Goal: Communication & Community: Share content

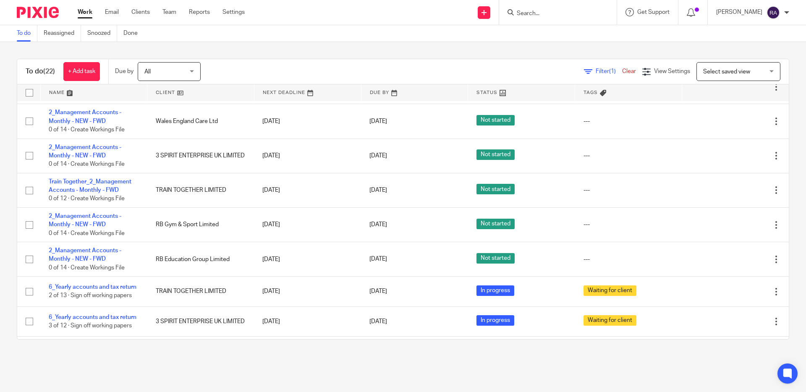
scroll to position [315, 0]
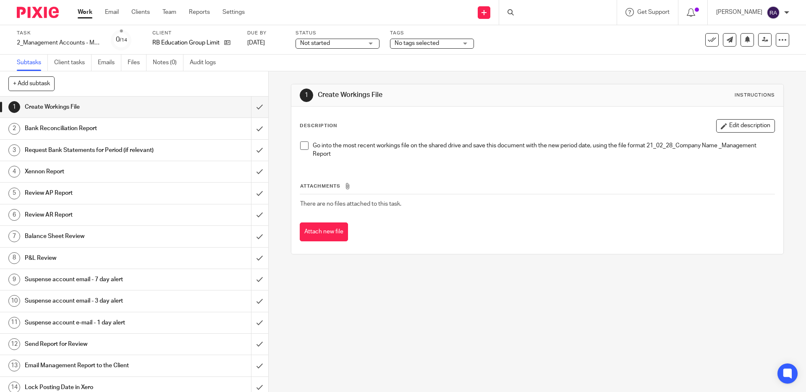
click at [113, 365] on h1 "Email Management Report to the Client" at bounding box center [97, 365] width 145 height 13
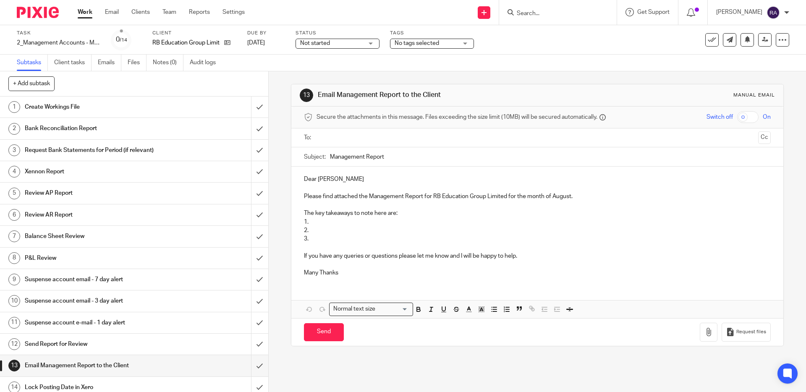
scroll to position [6, 0]
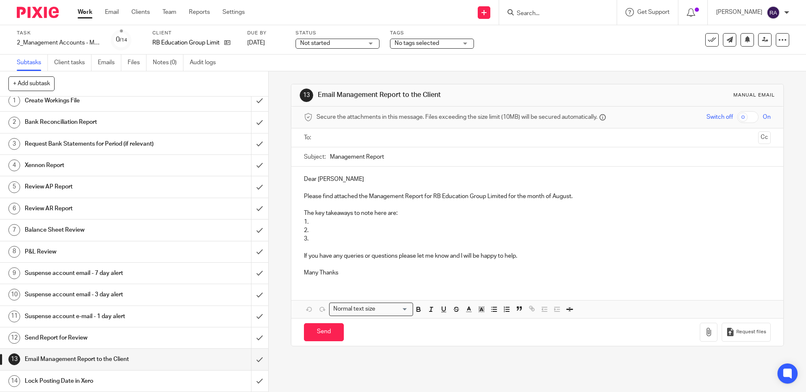
click at [337, 136] on input "text" at bounding box center [536, 138] width 435 height 10
click at [453, 197] on p "Please find attached the Management Report for RB Education Group Limited for t…" at bounding box center [537, 198] width 466 height 8
click at [474, 197] on p "Please find attached the Management Report for RB Group Limited for the month o…" at bounding box center [537, 198] width 466 height 8
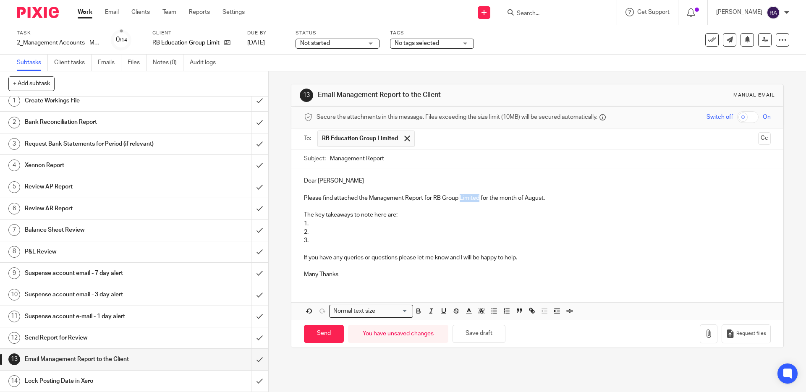
click at [474, 197] on p "Please find attached the Management Report for RB Group Limited for the month o…" at bounding box center [537, 198] width 466 height 8
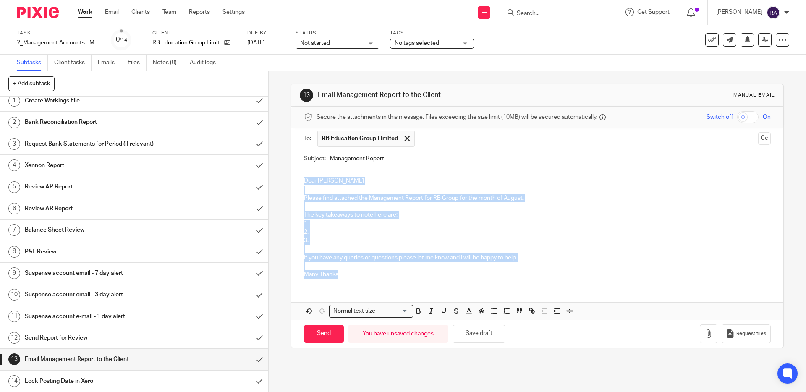
drag, startPoint x: 351, startPoint y: 275, endPoint x: 305, endPoint y: 182, distance: 103.8
click at [305, 182] on div "Dear Ryan Please find attached the Management Report for RB Group for the month…" at bounding box center [537, 226] width 492 height 117
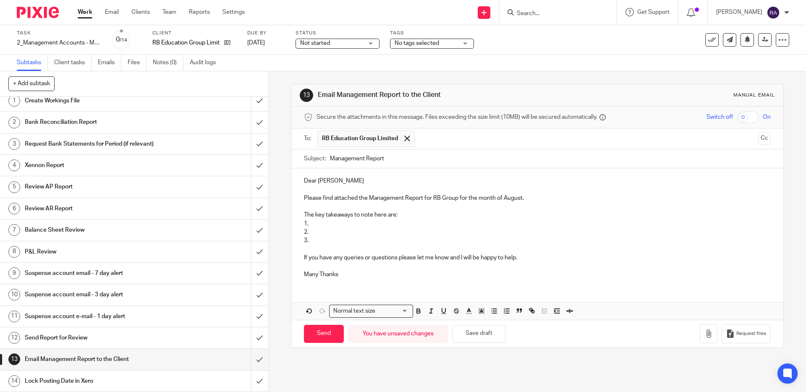
scroll to position [32, 0]
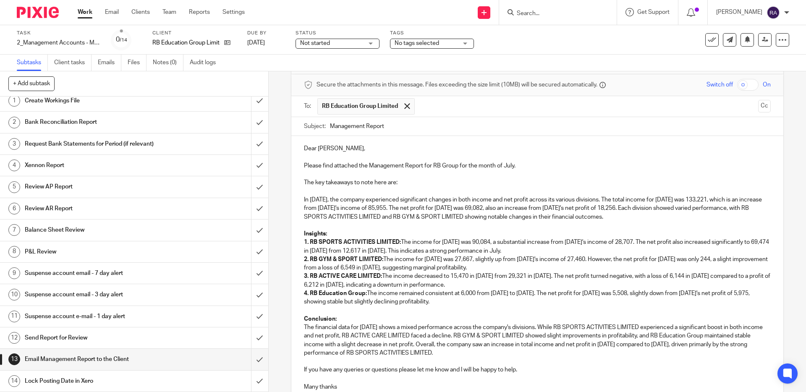
click at [506, 167] on p "Please find attached the Management Report for RB Group for the month of July." at bounding box center [537, 166] width 466 height 8
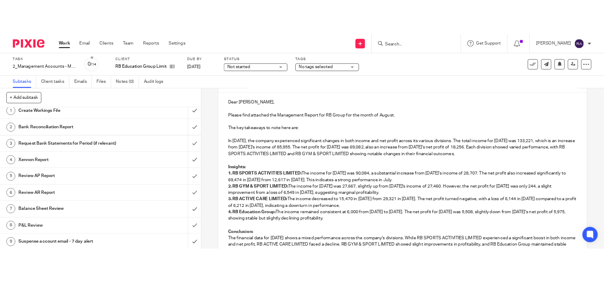
scroll to position [91, 0]
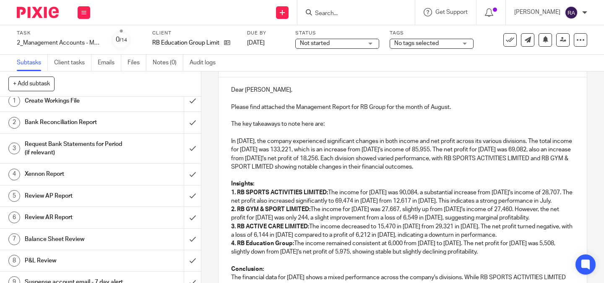
click at [478, 164] on p "In July 2025, the company experienced significant changes in both income and ne…" at bounding box center [402, 154] width 343 height 34
click at [510, 167] on p "In July 2025, the company experienced significant changes in both income and ne…" at bounding box center [402, 154] width 343 height 34
drag, startPoint x: 511, startPoint y: 167, endPoint x: 229, endPoint y: 141, distance: 282.8
click at [226, 141] on div "Dear Ryan, Please find attached the Management Report for RB Group for the mont…" at bounding box center [403, 216] width 369 height 278
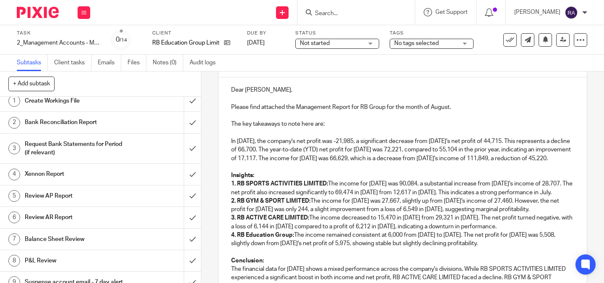
click at [359, 162] on p "In August 2025, the company's net profit was -21,985, a significant decrease fr…" at bounding box center [402, 150] width 343 height 26
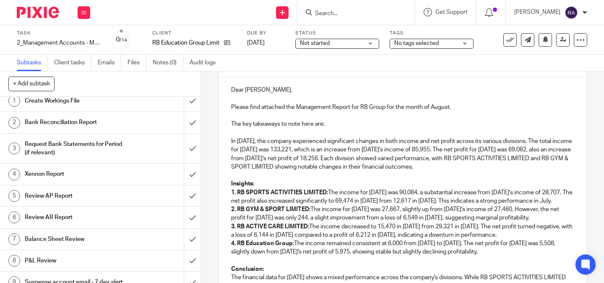
drag, startPoint x: 292, startPoint y: 210, endPoint x: 330, endPoint y: 192, distance: 41.7
click at [330, 192] on p "1. RB SPORTS ACTIVITIES LIMITED: The income for July 2025 was 90,084, a substan…" at bounding box center [402, 196] width 343 height 17
drag, startPoint x: 421, startPoint y: 194, endPoint x: 330, endPoint y: 194, distance: 91.5
click at [330, 194] on p "1. RB SPORTS ACTIVITIES LIMITED: RB SPORTS ACTIVITIES LIMITED's income in Augus…" at bounding box center [402, 196] width 343 height 17
drag, startPoint x: 565, startPoint y: 217, endPoint x: 313, endPoint y: 211, distance: 251.5
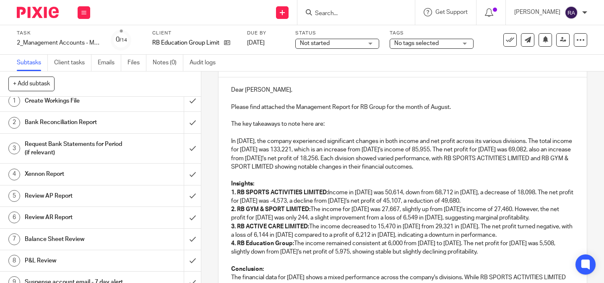
click at [311, 210] on p "2. RB GYM & SPORT LIMITED: The income for July 2025 was 27,667, slightly up fro…" at bounding box center [402, 213] width 343 height 17
click at [394, 210] on p "2. RB GYM & SPORT LIMITED: RB GYM & SPORT LIMITED had no income in August 2025,…" at bounding box center [402, 213] width 343 height 17
drag, startPoint x: 396, startPoint y: 209, endPoint x: 311, endPoint y: 209, distance: 84.8
click at [311, 209] on p "2. RB GYM & SPORT LIMITED: RB GYM & SPORT LIMITED had no income in August 2025,…" at bounding box center [402, 213] width 343 height 17
drag, startPoint x: 313, startPoint y: 226, endPoint x: 330, endPoint y: 229, distance: 17.5
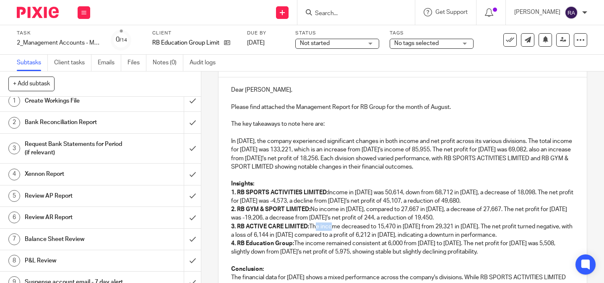
click at [330, 229] on p "3. RB ACTIVE CARE LIMITED: The income decreased to 15,470 in July 2025 from 29,…" at bounding box center [402, 230] width 343 height 17
drag, startPoint x: 311, startPoint y: 225, endPoint x: 557, endPoint y: 233, distance: 245.7
click at [557, 233] on p "3. RB ACTIVE CARE LIMITED: The income decreased to 15,470 in July 2025 from 29,…" at bounding box center [402, 230] width 343 height 17
click at [447, 249] on p "4. RB Education Group: The income remained consistent at 6,000 from April to Ju…" at bounding box center [402, 247] width 343 height 17
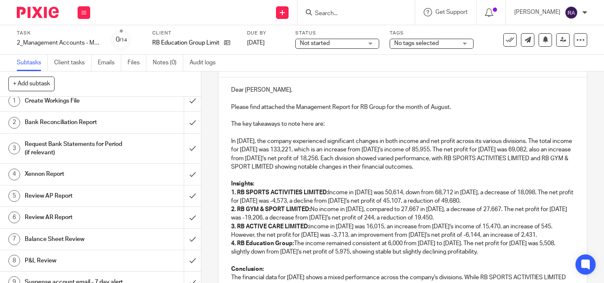
click at [527, 252] on p "4. RB Education Group: The income remained consistent at 6,000 from April to Au…" at bounding box center [402, 247] width 343 height 17
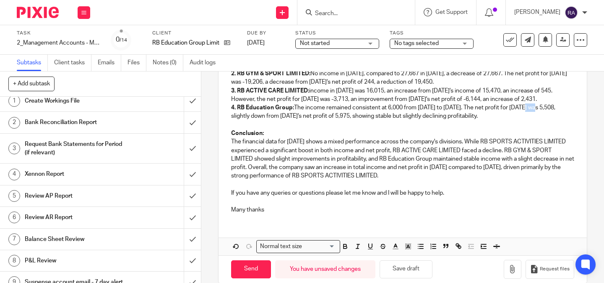
scroll to position [248, 0]
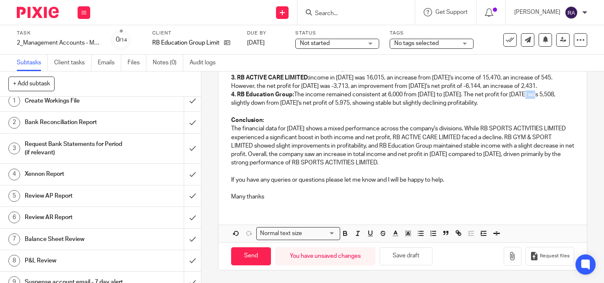
drag, startPoint x: 445, startPoint y: 163, endPoint x: 231, endPoint y: 130, distance: 216.2
click at [231, 130] on div "Dear Ryan, Please find attached the Management Report for RB Group for the mont…" at bounding box center [403, 68] width 369 height 278
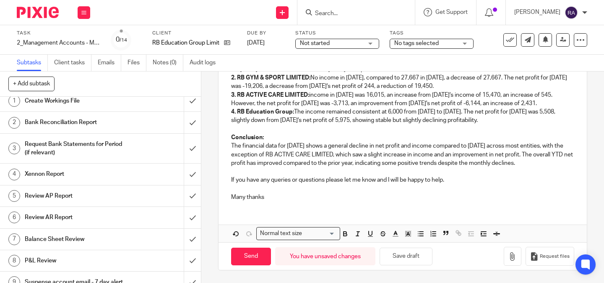
click at [547, 154] on p "The financial data for August 2025 shows a general decline in net profit and in…" at bounding box center [402, 154] width 343 height 26
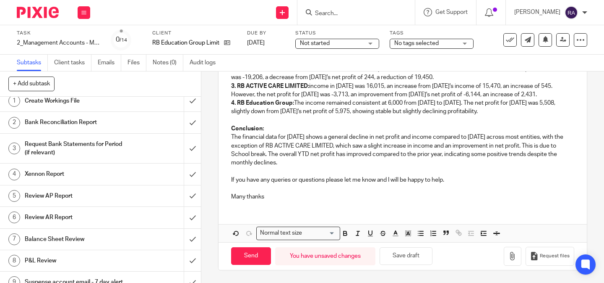
click at [281, 168] on p at bounding box center [402, 171] width 343 height 8
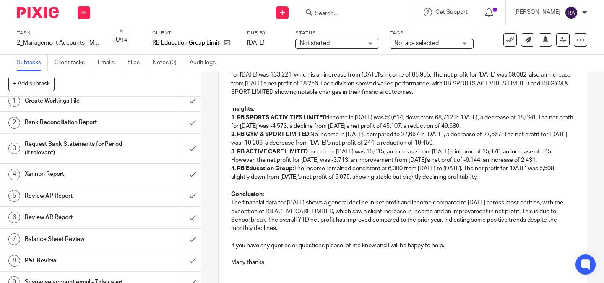
scroll to position [157, 0]
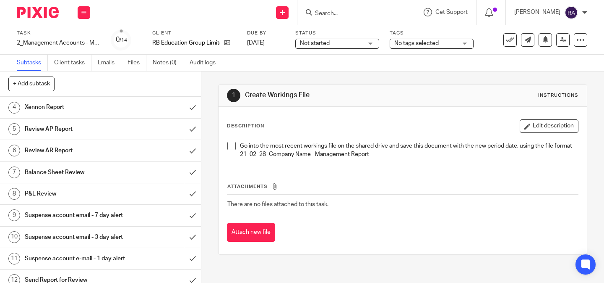
scroll to position [141, 0]
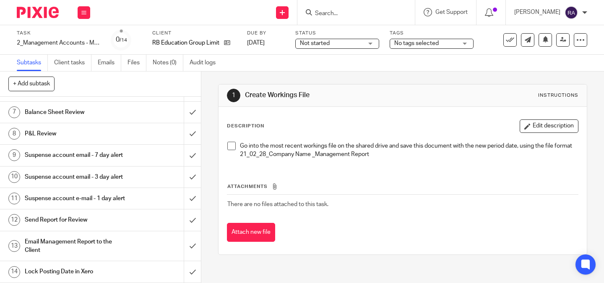
click at [94, 242] on h1 "Email Management Report to the Client" at bounding box center [75, 245] width 101 height 21
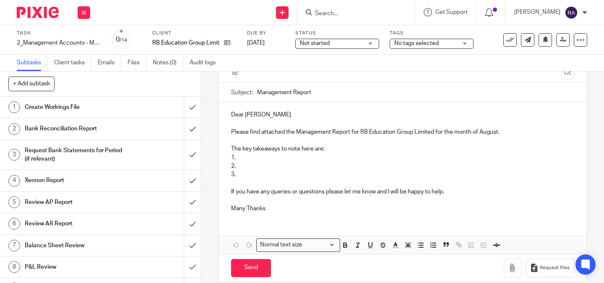
scroll to position [71, 0]
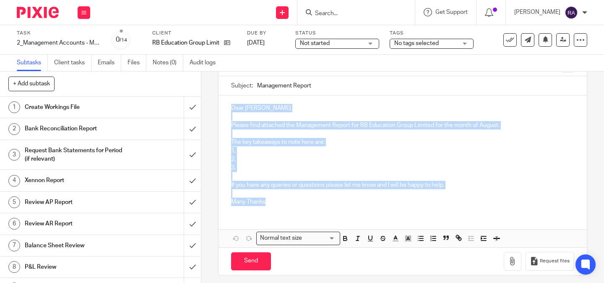
drag, startPoint x: 230, startPoint y: 105, endPoint x: 281, endPoint y: 227, distance: 131.7
click at [281, 227] on div "Dear Ryan Please find attached the Management Report for RB Education Group Lim…" at bounding box center [403, 171] width 369 height 152
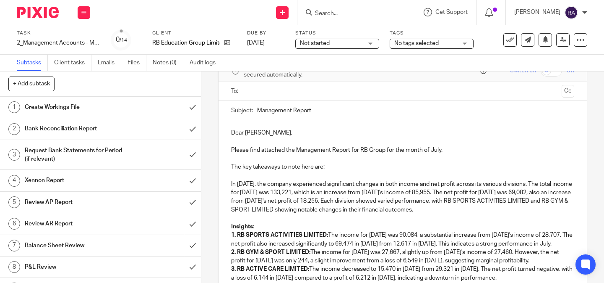
scroll to position [0, 0]
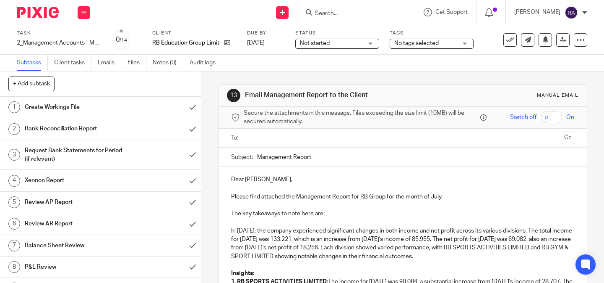
click at [437, 194] on p "Please find attached the Management Report for RB Group for the month of July." at bounding box center [402, 196] width 343 height 8
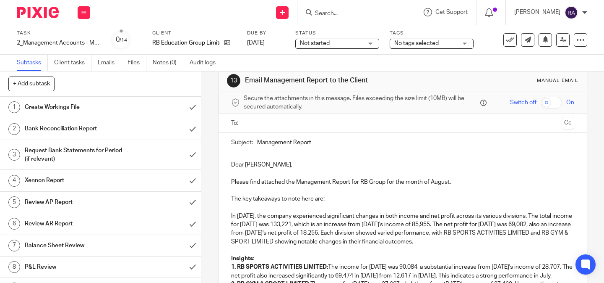
scroll to position [17, 0]
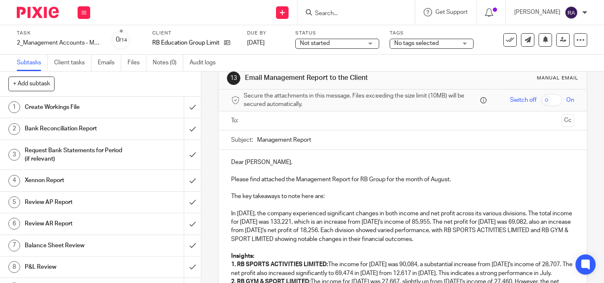
drag, startPoint x: 511, startPoint y: 241, endPoint x: 230, endPoint y: 213, distance: 282.2
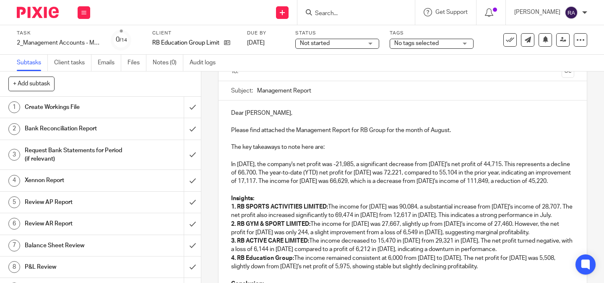
scroll to position [141, 0]
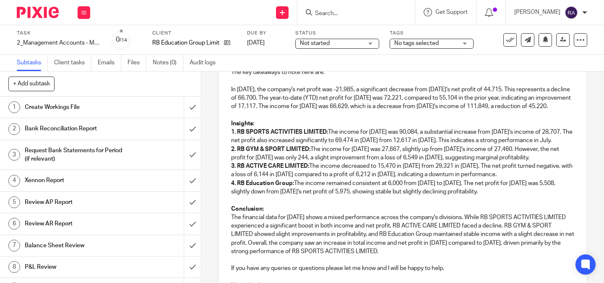
drag, startPoint x: 313, startPoint y: 157, endPoint x: 329, endPoint y: 144, distance: 21.1
click at [329, 144] on p "1. RB SPORTS ACTIVITIES LIMITED: The income for July 2025 was 90,084, a substan…" at bounding box center [402, 136] width 343 height 17
click at [331, 142] on p "1. RB SPORTS ACTIVITIES LIMITED: income in August 2025 was 50,614, down from 68…" at bounding box center [402, 136] width 343 height 17
drag, startPoint x: 564, startPoint y: 165, endPoint x: 313, endPoint y: 160, distance: 251.1
click at [313, 160] on p "2. RB GYM & SPORT LIMITED: The income for July 2025 was 27,667, slightly up fro…" at bounding box center [402, 153] width 343 height 17
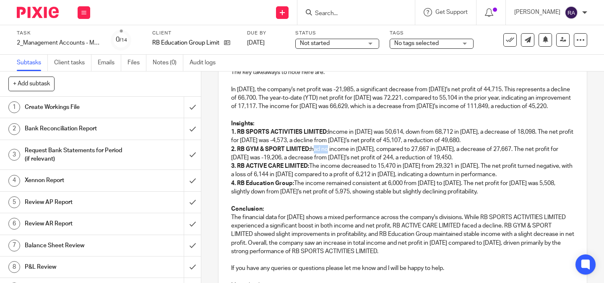
drag, startPoint x: 326, startPoint y: 158, endPoint x: 312, endPoint y: 158, distance: 13.9
click at [312, 158] on p "2. RB GYM & SPORT LIMITED: had no income in August 2025, compared to 27,667 in …" at bounding box center [402, 153] width 343 height 17
drag, startPoint x: 558, startPoint y: 181, endPoint x: 314, endPoint y: 175, distance: 244.0
click at [311, 172] on p "3. RB ACTIVE CARE LIMITED: The income decreased to 15,470 in July 2025 from 29,…" at bounding box center [402, 170] width 343 height 17
click at [311, 175] on p "3. RB ACTIVE CARE LIMITED: income in August 2025 was 16,015, an increase from J…" at bounding box center [402, 170] width 343 height 17
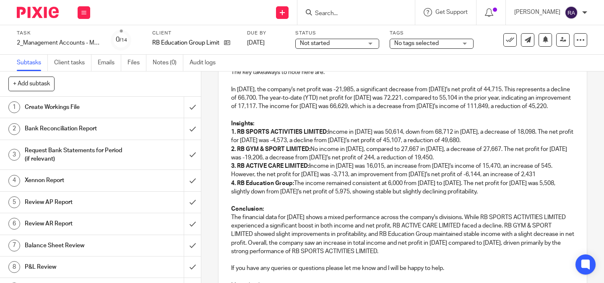
click at [345, 196] on p "4. RB Education Group: The income remained consistent at 6,000 from April to Ju…" at bounding box center [402, 187] width 343 height 17
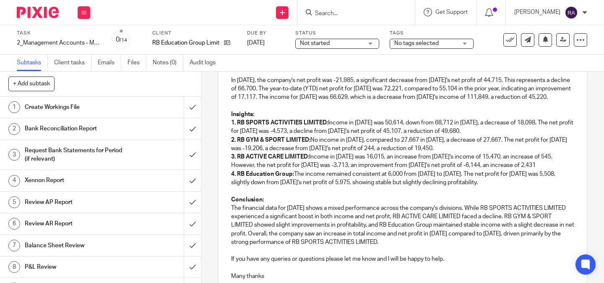
scroll to position [151, 0]
click at [442, 186] on p "4. RB Education Group: The income remained consistent at 6,000 from April to Ju…" at bounding box center [402, 177] width 343 height 17
click at [526, 186] on p "4. RB Education Group: The income remained consistent at 6,000 from April to Au…" at bounding box center [402, 177] width 343 height 17
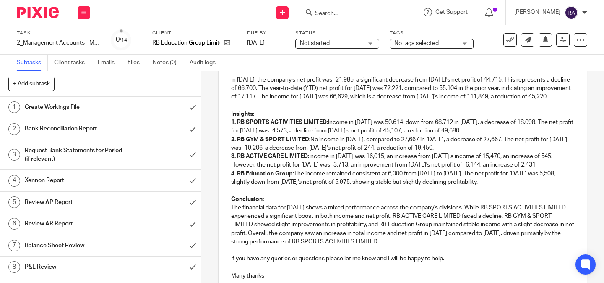
drag, startPoint x: 519, startPoint y: 203, endPoint x: 477, endPoint y: 191, distance: 43.6
click at [477, 186] on p "4. RB Education Group: The income remained consistent at 6,000 from April to Au…" at bounding box center [402, 177] width 343 height 17
click at [543, 186] on p "4. RB Education Group: The income remained consistent at 6,000 from April to Au…" at bounding box center [402, 177] width 343 height 17
drag, startPoint x: 245, startPoint y: 199, endPoint x: 237, endPoint y: 203, distance: 9.0
click at [237, 186] on p "4. RB Education Group: The income remained consistent at 6,000 from April to Au…" at bounding box center [402, 177] width 343 height 17
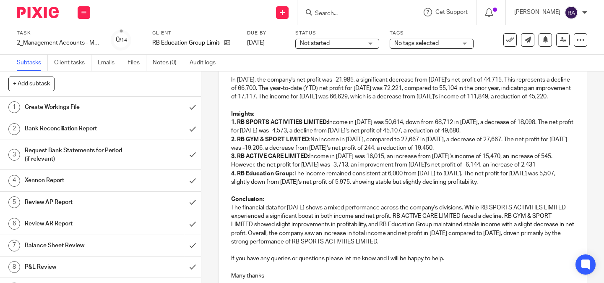
click at [308, 186] on p "4. RB Education Group: The income remained consistent at 6,000 from April to Au…" at bounding box center [402, 177] width 343 height 17
click at [305, 194] on p at bounding box center [402, 190] width 343 height 8
drag, startPoint x: 519, startPoint y: 200, endPoint x: 478, endPoint y: 192, distance: 41.9
click at [477, 186] on p "4. RB Education Group: The income remained consistent at 6,000 from April to Au…" at bounding box center [402, 177] width 343 height 17
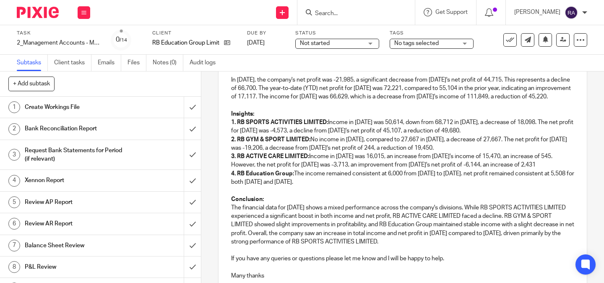
click at [480, 186] on p "4. RB Education Group: The income remained consistent at 6,000 from April to Au…" at bounding box center [402, 177] width 343 height 17
click at [350, 194] on p at bounding box center [402, 190] width 343 height 8
drag, startPoint x: 449, startPoint y: 258, endPoint x: 224, endPoint y: 228, distance: 227.4
click at [222, 227] on div "Dear Ryan, Please find attached the Management Report for RB Group for the mont…" at bounding box center [403, 151] width 369 height 270
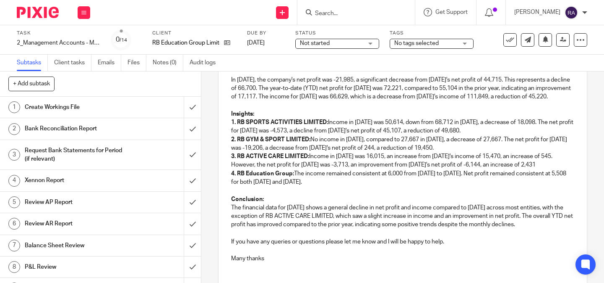
click at [545, 229] on p "The financial data for August 2025 shows a general decline in net profit and in…" at bounding box center [402, 216] width 343 height 26
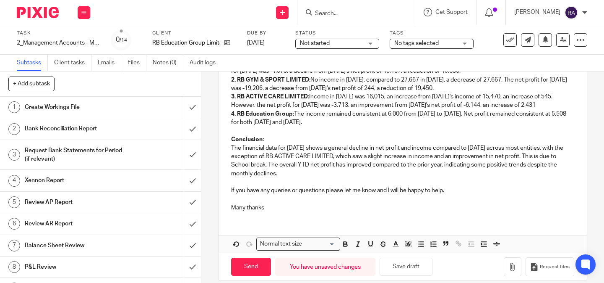
scroll to position [211, 0]
click at [270, 211] on p "Many thanks" at bounding box center [402, 206] width 343 height 8
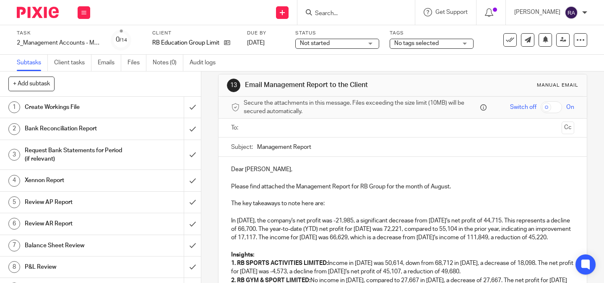
scroll to position [0, 0]
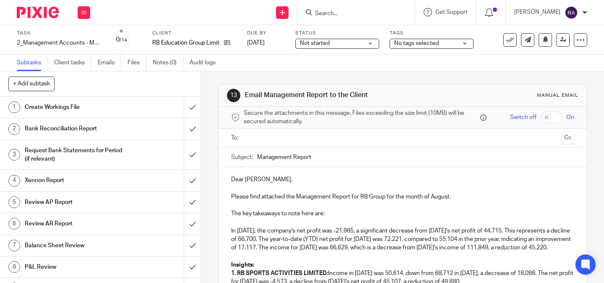
click at [277, 141] on input "text" at bounding box center [403, 138] width 312 height 10
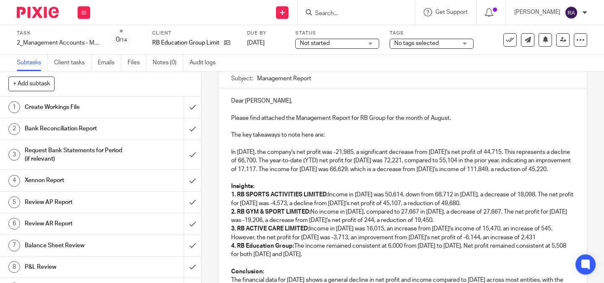
scroll to position [239, 0]
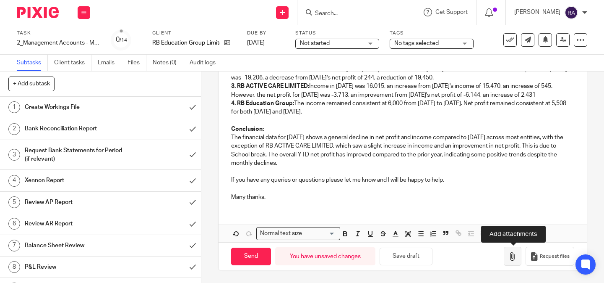
click at [512, 257] on icon "button" at bounding box center [513, 256] width 8 height 8
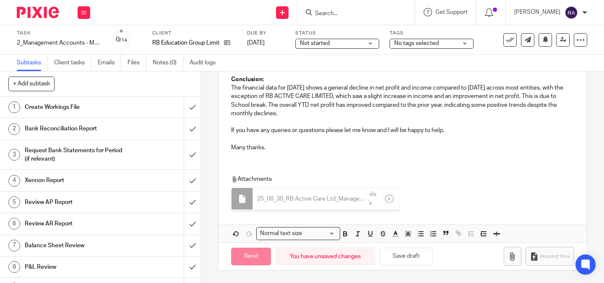
scroll to position [287, 0]
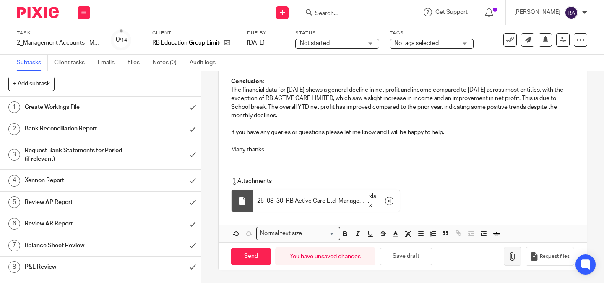
click at [515, 255] on icon "button" at bounding box center [513, 256] width 8 height 8
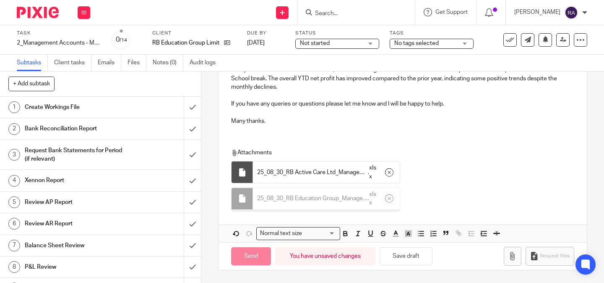
scroll to position [313, 0]
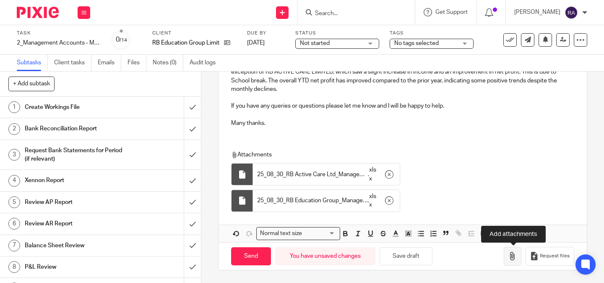
click at [513, 252] on icon "button" at bounding box center [513, 255] width 8 height 8
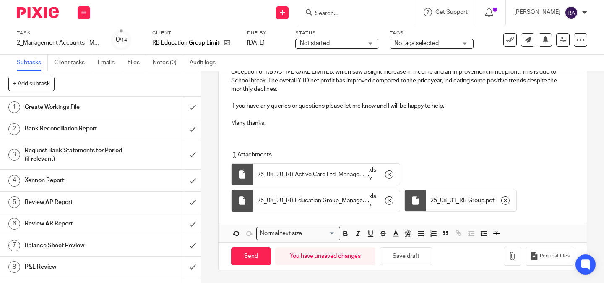
click at [525, 204] on div "Attachments 25_08_30_RB Active Care Ltd_Management_Report . xlsx 25_08_30_RB Ed…" at bounding box center [400, 182] width 338 height 65
click at [511, 260] on button "button" at bounding box center [513, 255] width 18 height 19
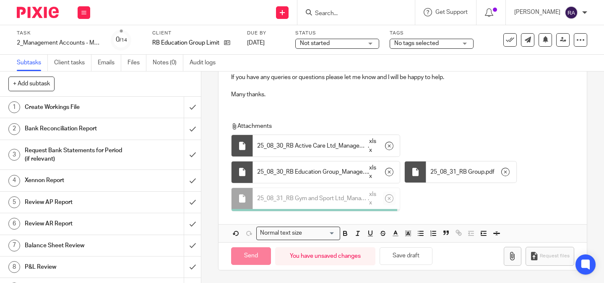
scroll to position [339, 0]
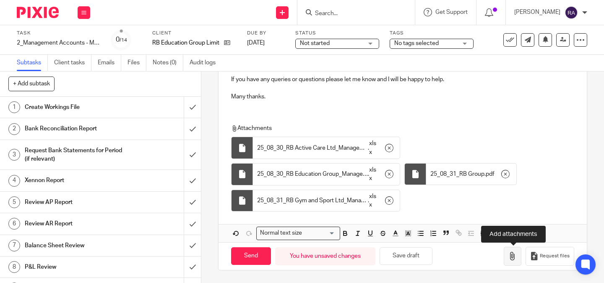
click at [514, 255] on icon "button" at bounding box center [513, 255] width 8 height 8
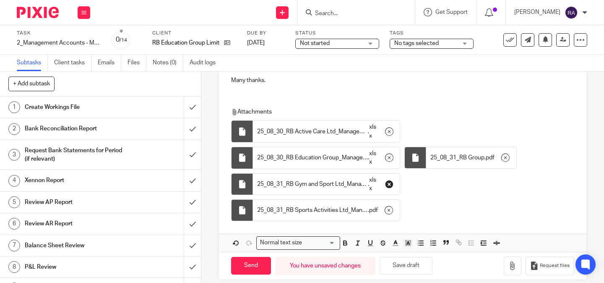
click at [392, 188] on icon "button" at bounding box center [389, 184] width 8 height 8
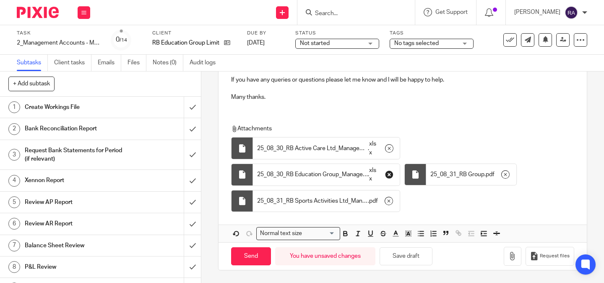
click at [391, 176] on icon "button" at bounding box center [389, 174] width 8 height 8
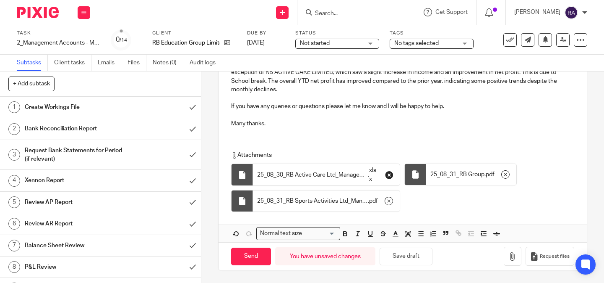
click at [388, 174] on icon "button" at bounding box center [389, 174] width 8 height 8
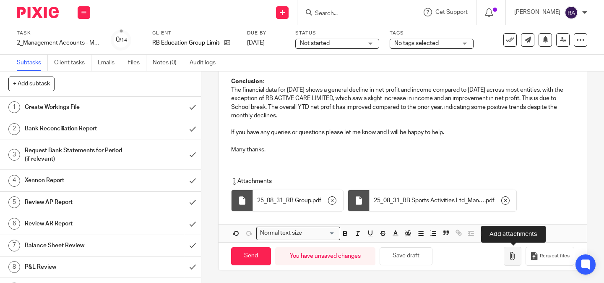
click at [513, 256] on icon "button" at bounding box center [513, 255] width 8 height 8
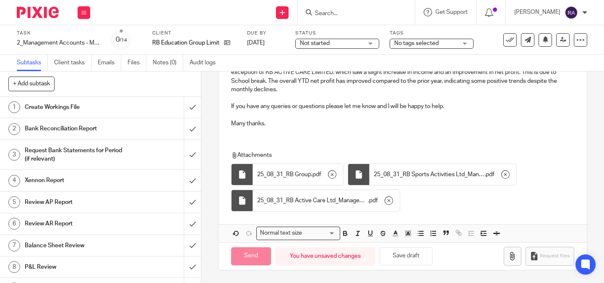
scroll to position [313, 0]
click at [525, 206] on div "Attachments 25_08_31_RB Group . pdf 25_08_31_RB Sports Activities Ltd_Managemen…" at bounding box center [400, 183] width 338 height 65
click at [526, 194] on div "Attachments 25_08_31_RB Group . pdf 25_08_31_RB Sports Activities Ltd_Managemen…" at bounding box center [400, 183] width 338 height 65
click at [514, 256] on icon "button" at bounding box center [513, 255] width 8 height 8
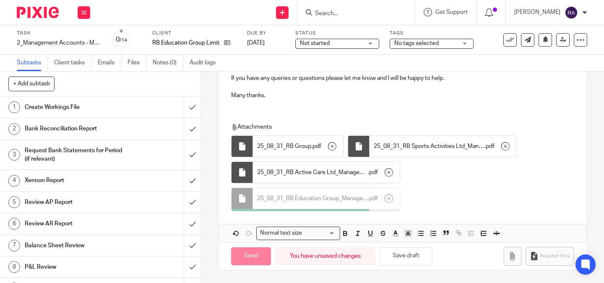
scroll to position [339, 0]
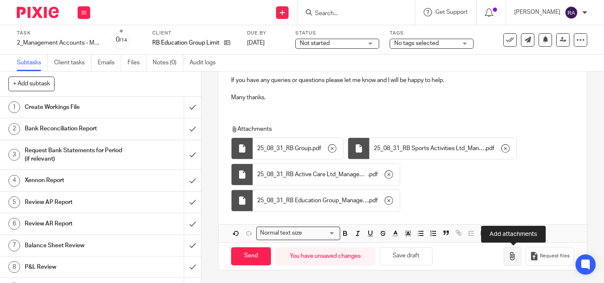
click at [513, 262] on button "button" at bounding box center [513, 255] width 18 height 19
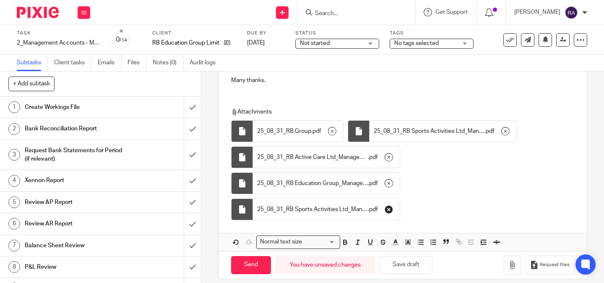
click at [389, 213] on icon "button" at bounding box center [389, 209] width 8 height 8
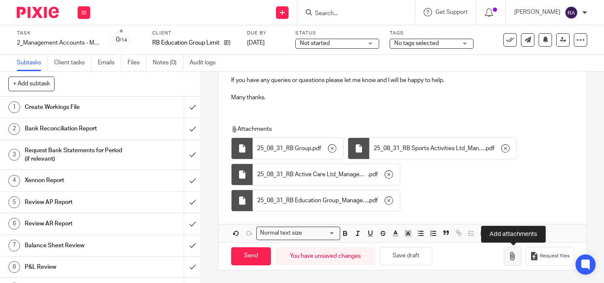
click at [511, 253] on icon "button" at bounding box center [513, 255] width 8 height 8
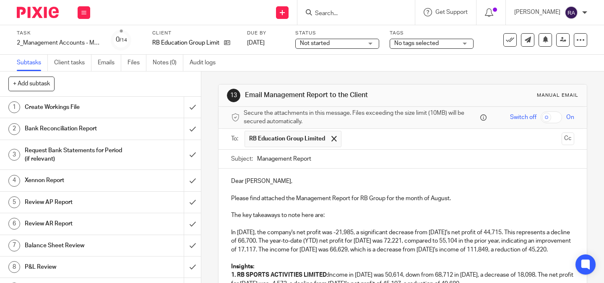
scroll to position [366, 0]
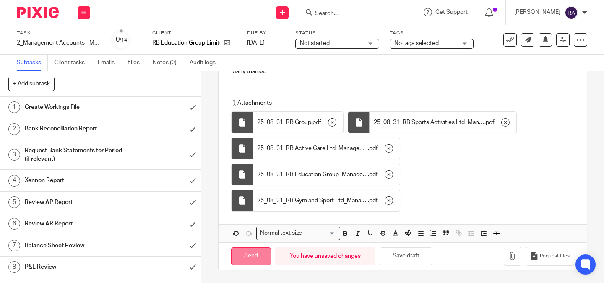
click at [260, 261] on input "Send" at bounding box center [251, 256] width 40 height 18
type input "Sent"
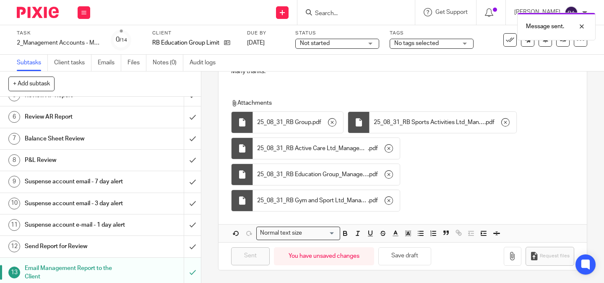
scroll to position [141, 0]
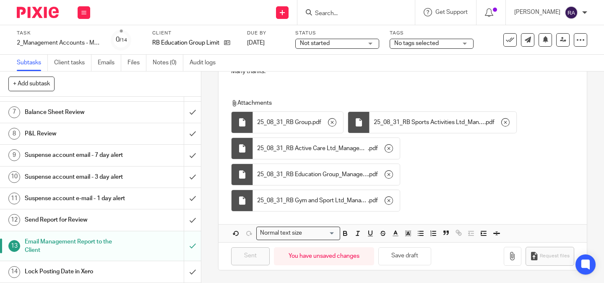
click at [510, 39] on div "Message sent." at bounding box center [449, 24] width 294 height 32
click at [507, 39] on icon at bounding box center [510, 40] width 8 height 8
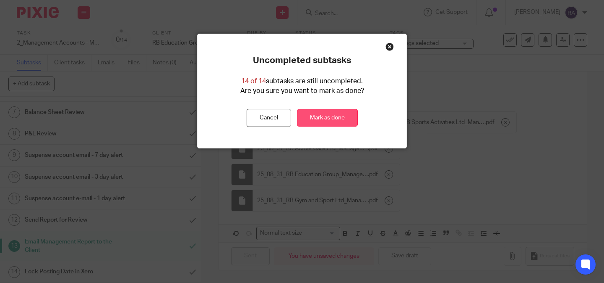
click at [316, 119] on link "Mark as done" at bounding box center [327, 118] width 61 height 18
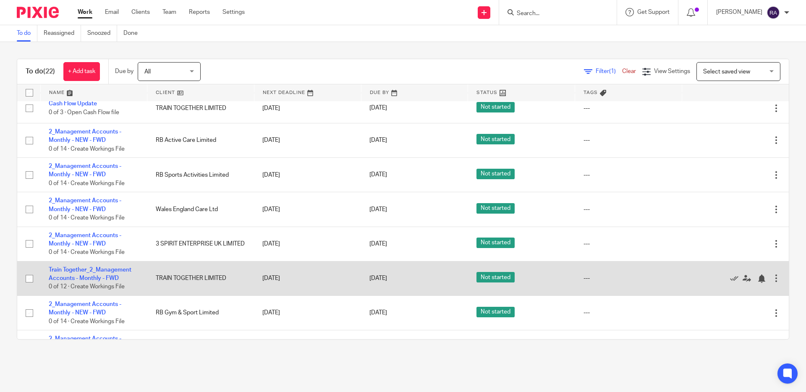
scroll to position [208, 0]
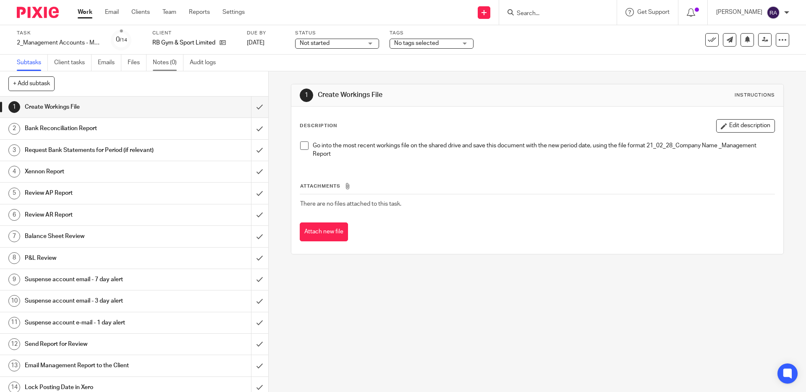
click at [165, 67] on link "Notes (0)" at bounding box center [168, 63] width 31 height 16
click at [714, 39] on icon at bounding box center [712, 40] width 8 height 8
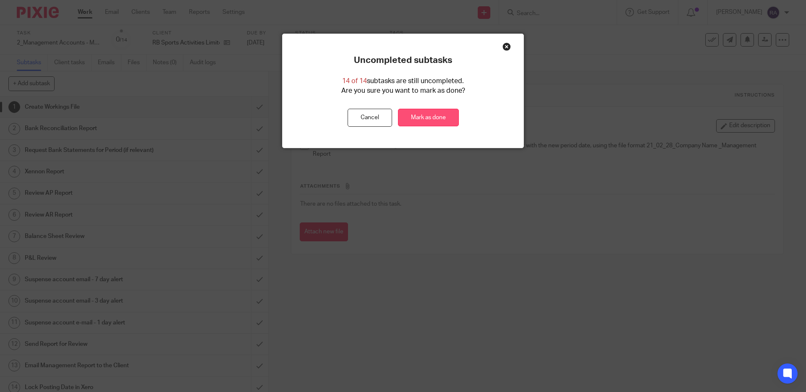
click at [434, 115] on link "Mark as done" at bounding box center [428, 118] width 61 height 18
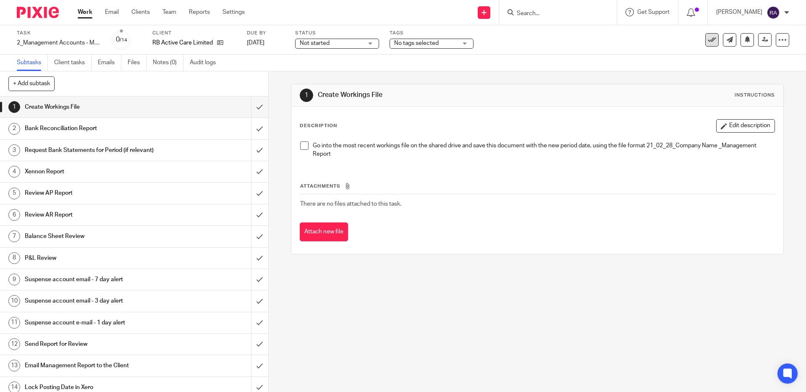
click at [710, 39] on icon at bounding box center [712, 40] width 8 height 8
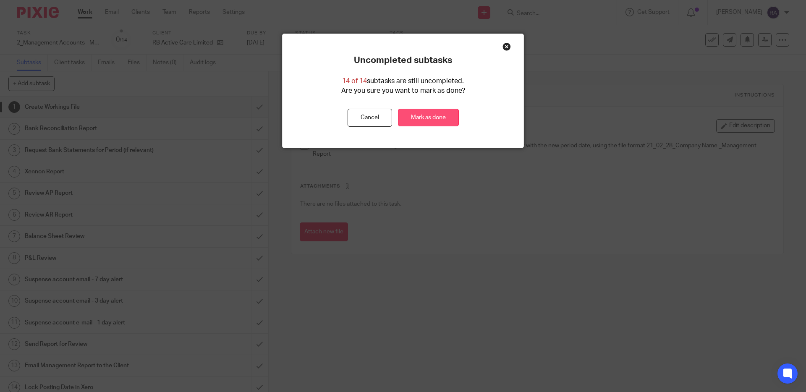
click at [438, 125] on link "Mark as done" at bounding box center [428, 118] width 61 height 18
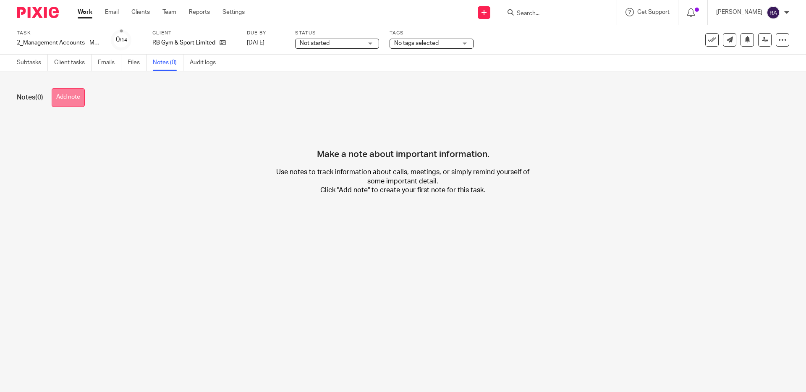
click at [69, 106] on button "Add note" at bounding box center [68, 97] width 33 height 19
click at [707, 44] on button at bounding box center [711, 39] width 13 height 13
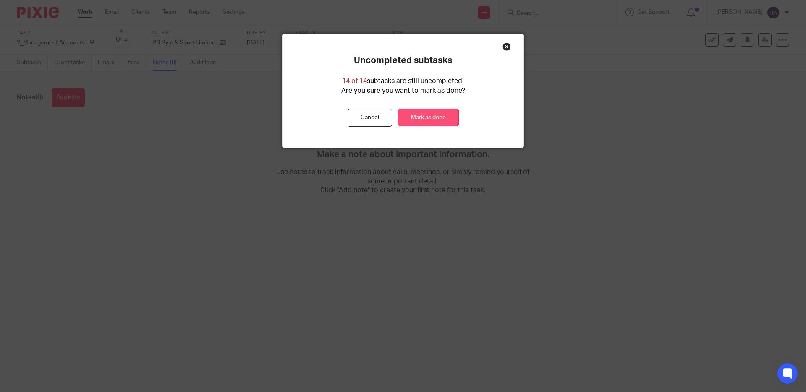
click at [447, 119] on link "Mark as done" at bounding box center [428, 118] width 61 height 18
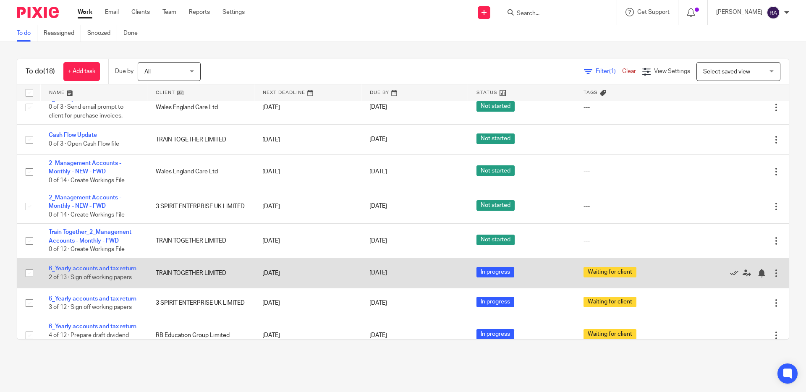
scroll to position [366, 0]
